Goal: Task Accomplishment & Management: Complete application form

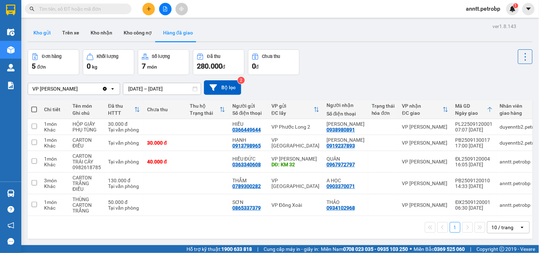
click at [43, 33] on button "Kho gửi" at bounding box center [42, 32] width 29 height 17
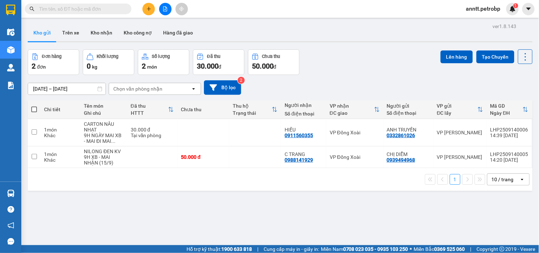
click at [70, 8] on input "text" at bounding box center [81, 9] width 84 height 8
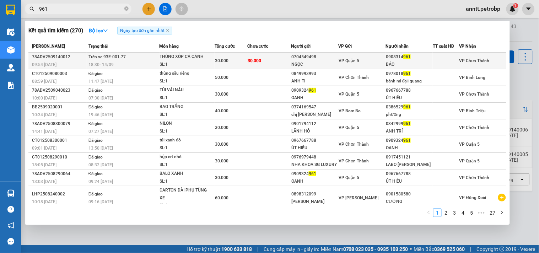
type input "961"
click at [61, 63] on div "09:54 [DATE]" at bounding box center [59, 65] width 54 height 8
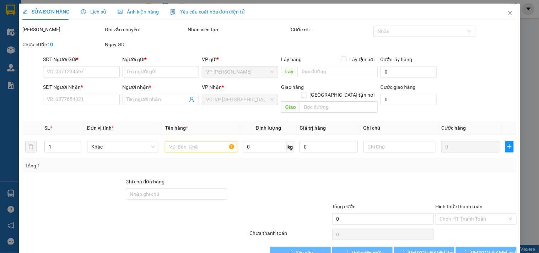
type input "0704549498"
type input "NGỌC"
type input "0908314961"
type input "BẢO"
type input "30.000"
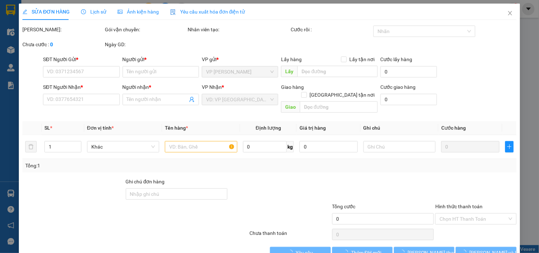
type input "30.000"
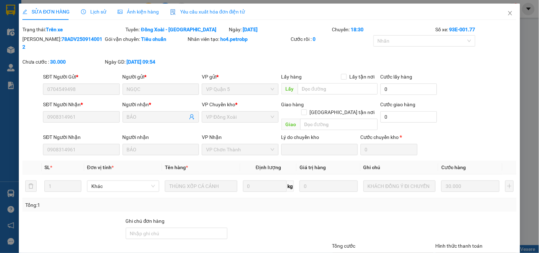
click at [95, 9] on span "Lịch sử" at bounding box center [93, 12] width 25 height 6
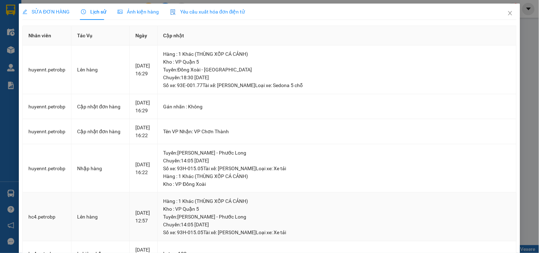
scroll to position [118, 0]
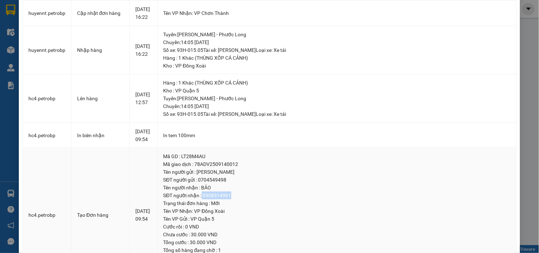
drag, startPoint x: 207, startPoint y: 197, endPoint x: 243, endPoint y: 197, distance: 35.5
click at [243, 197] on div "SĐT người nhận : 0908314961" at bounding box center [336, 196] width 347 height 8
copy div "0908314961"
